Goal: Navigation & Orientation: Understand site structure

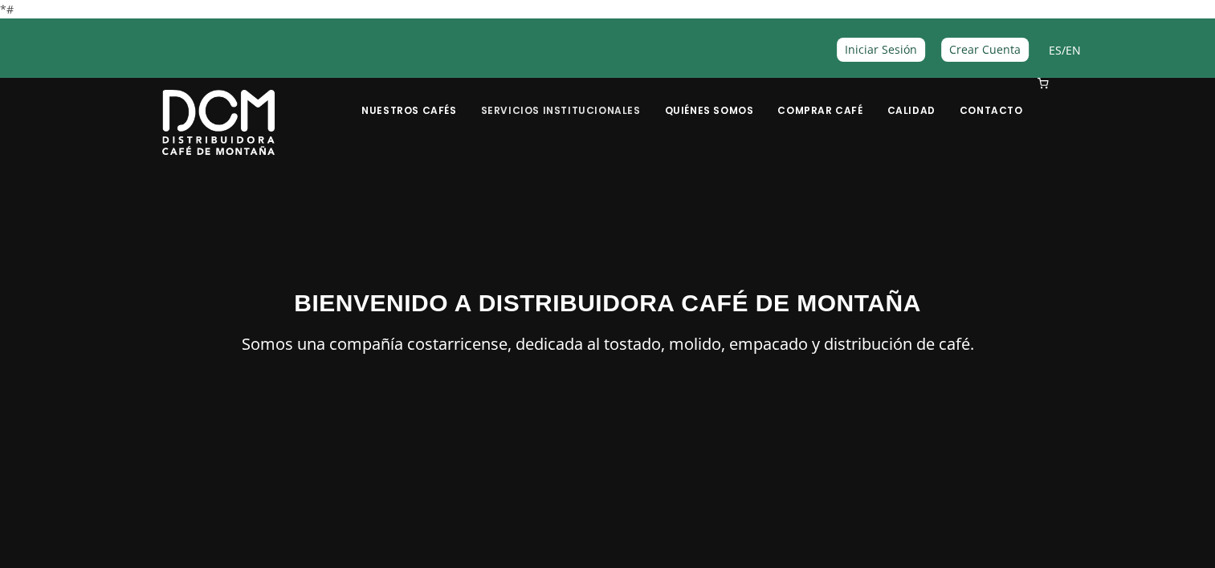
click at [588, 112] on link "Servicios Institucionales" at bounding box center [559, 98] width 179 height 38
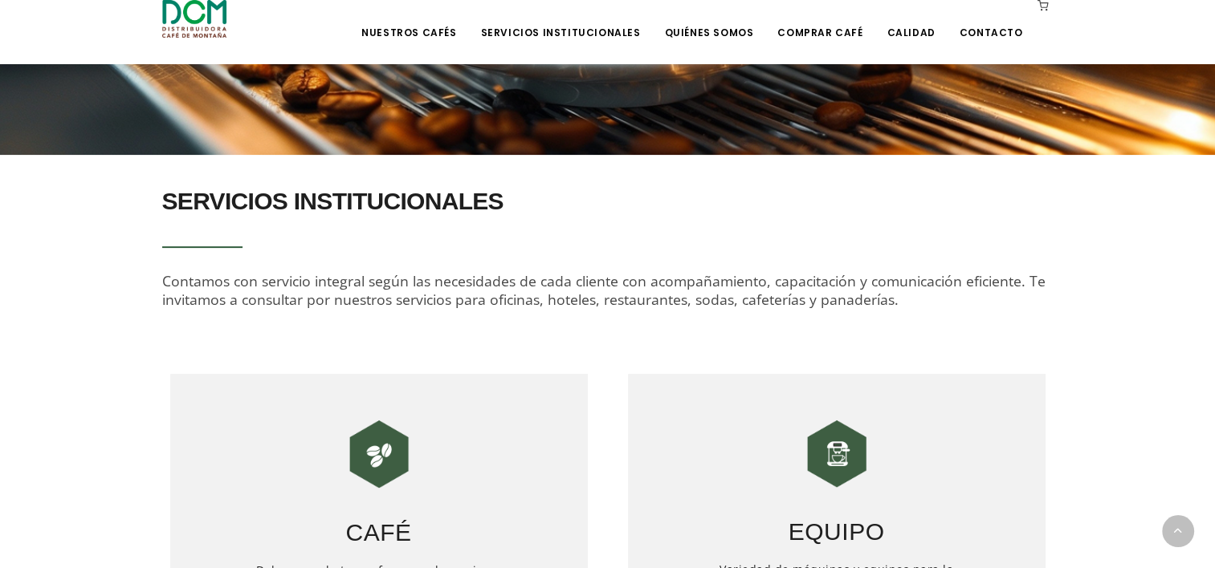
scroll to position [562, 0]
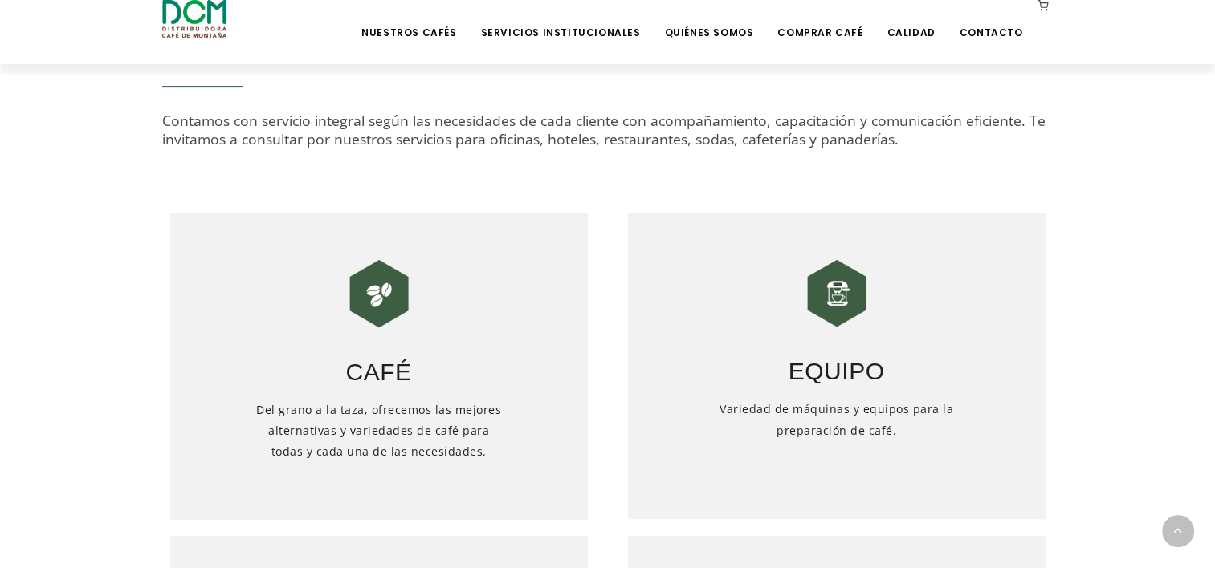
click at [834, 292] on img at bounding box center [836, 294] width 80 height 80
click at [812, 389] on h3 "Equipo" at bounding box center [836, 361] width 417 height 56
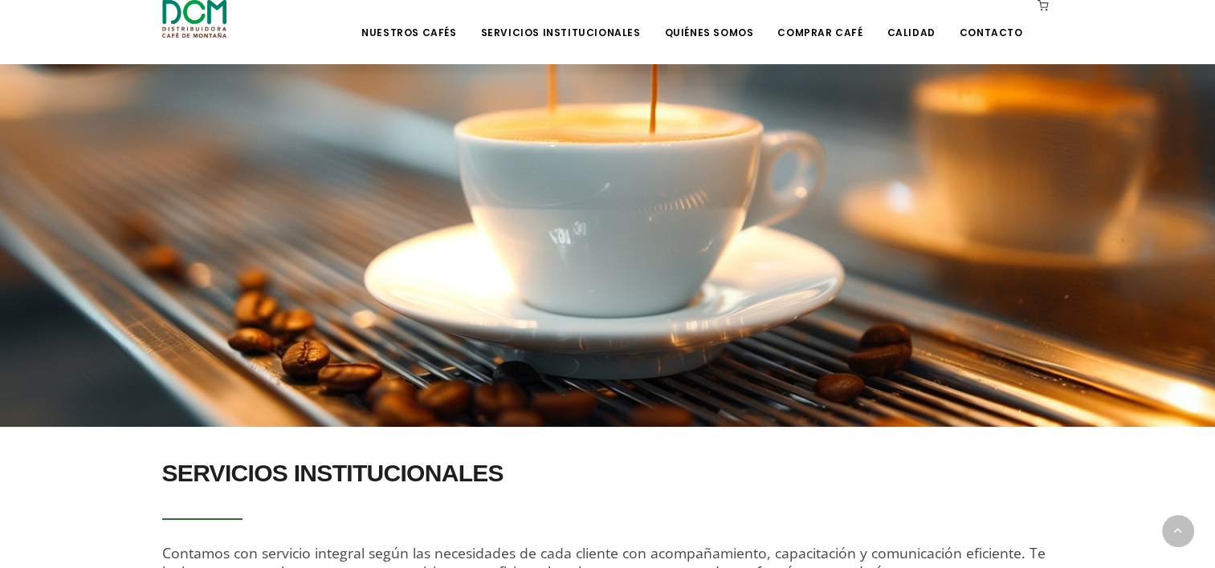
scroll to position [0, 0]
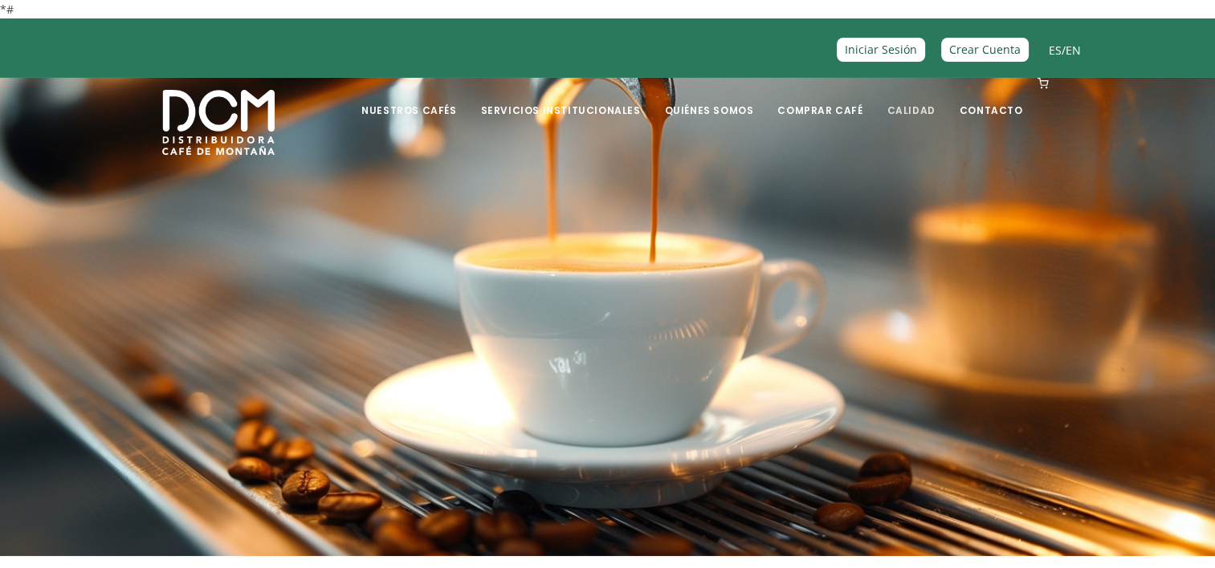
click at [907, 108] on link "Calidad" at bounding box center [910, 98] width 67 height 38
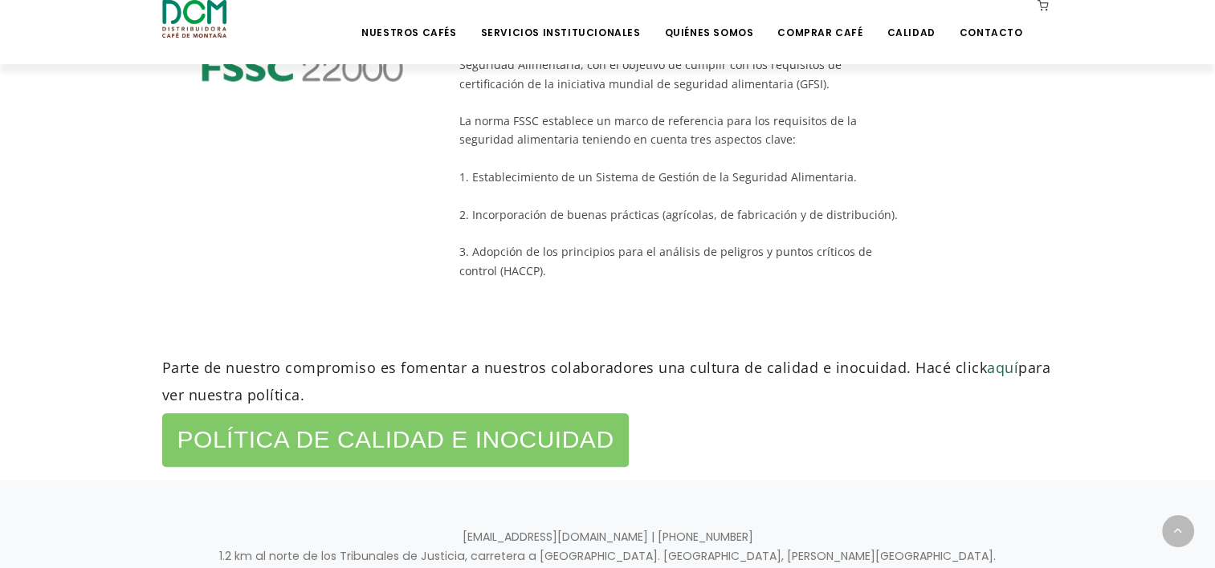
scroll to position [941, 0]
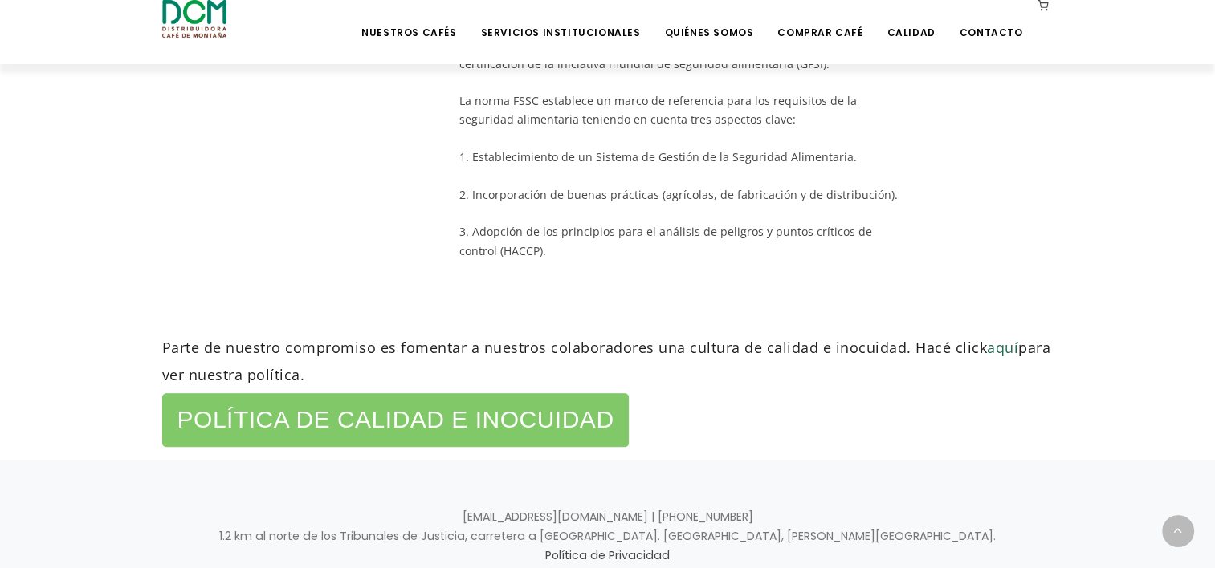
click at [265, 119] on div at bounding box center [302, 87] width 305 height 383
